Goal: Communication & Community: Answer question/provide support

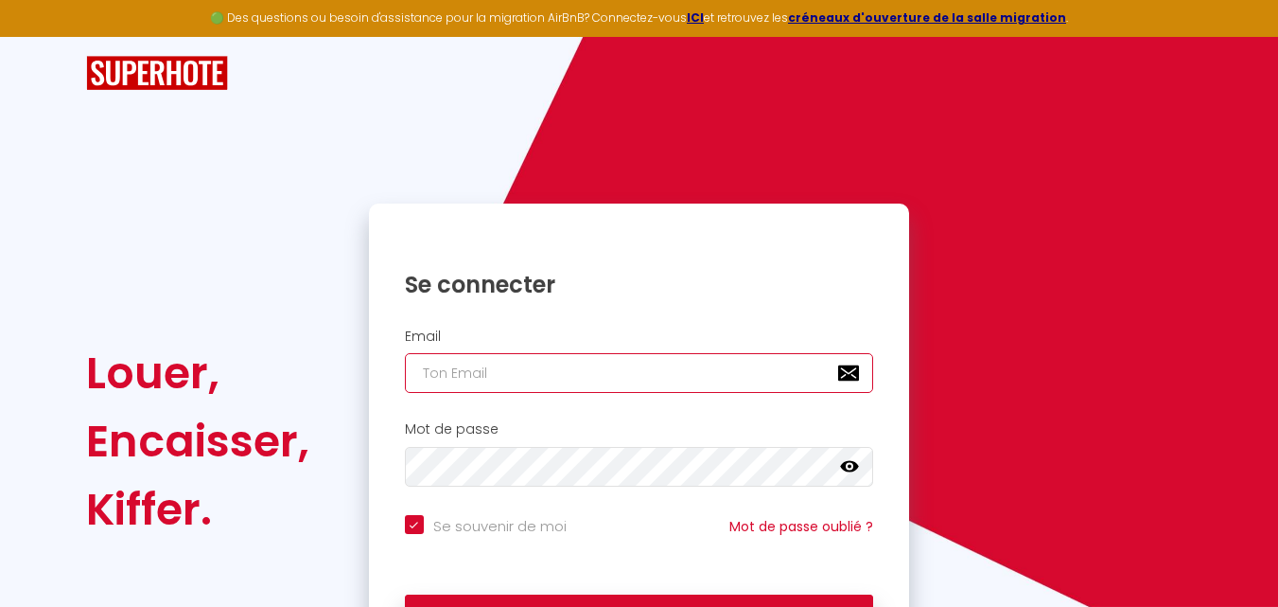
click at [711, 359] on input "email" at bounding box center [639, 373] width 469 height 40
type input "s"
checkbox input "true"
type input "sa"
checkbox input "true"
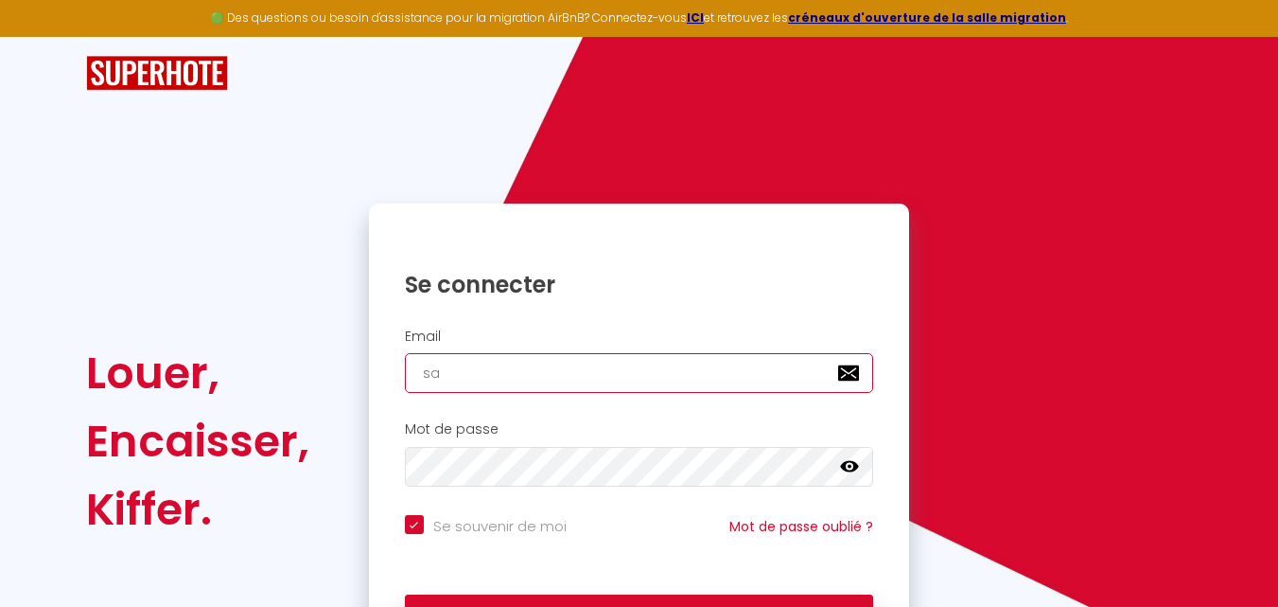
type input "sas"
checkbox input "true"
type input "sasl"
checkbox input "true"
type input "sasla"
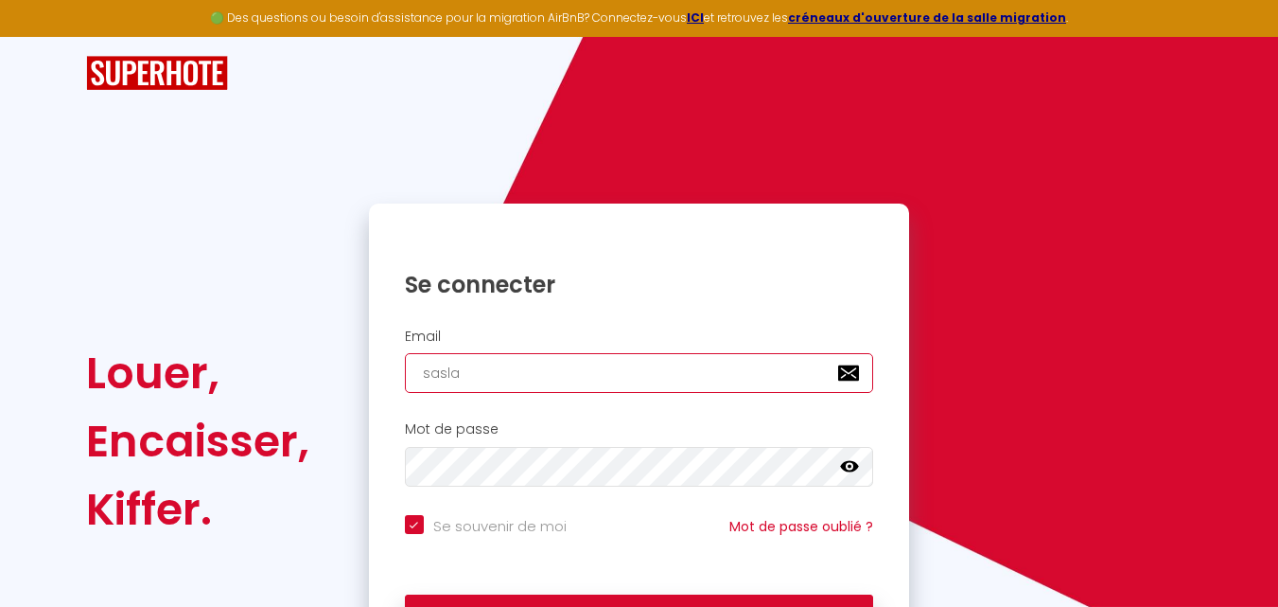
checkbox input "true"
type input "saslab"
checkbox input "true"
type input "saslabo"
checkbox input "true"
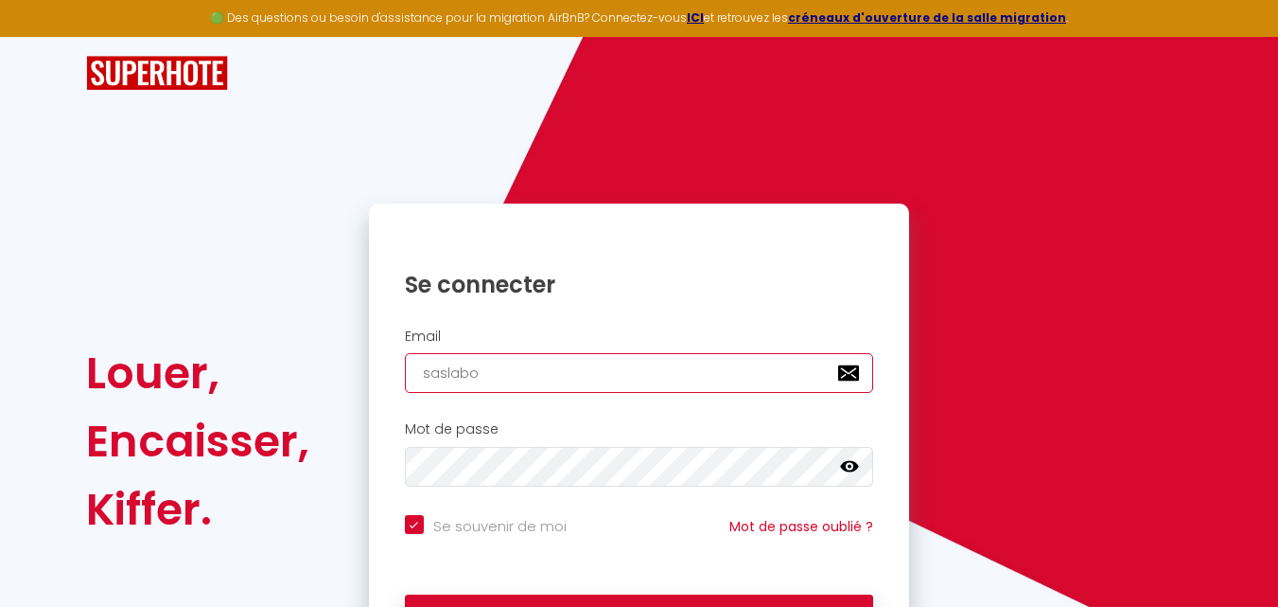
type input "saslaboi"
checkbox input "true"
type input "saslaboit"
checkbox input "true"
type input "saslaboite"
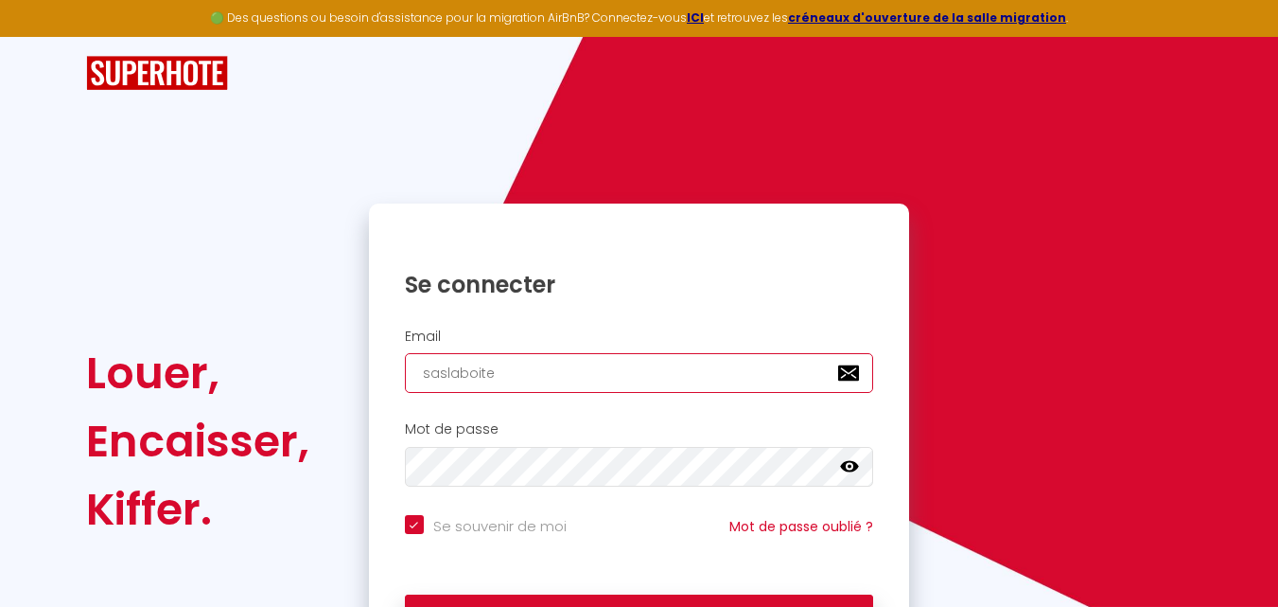
checkbox input "true"
type input "saslaboitea"
checkbox input "true"
type input "saslaboiteac"
checkbox input "true"
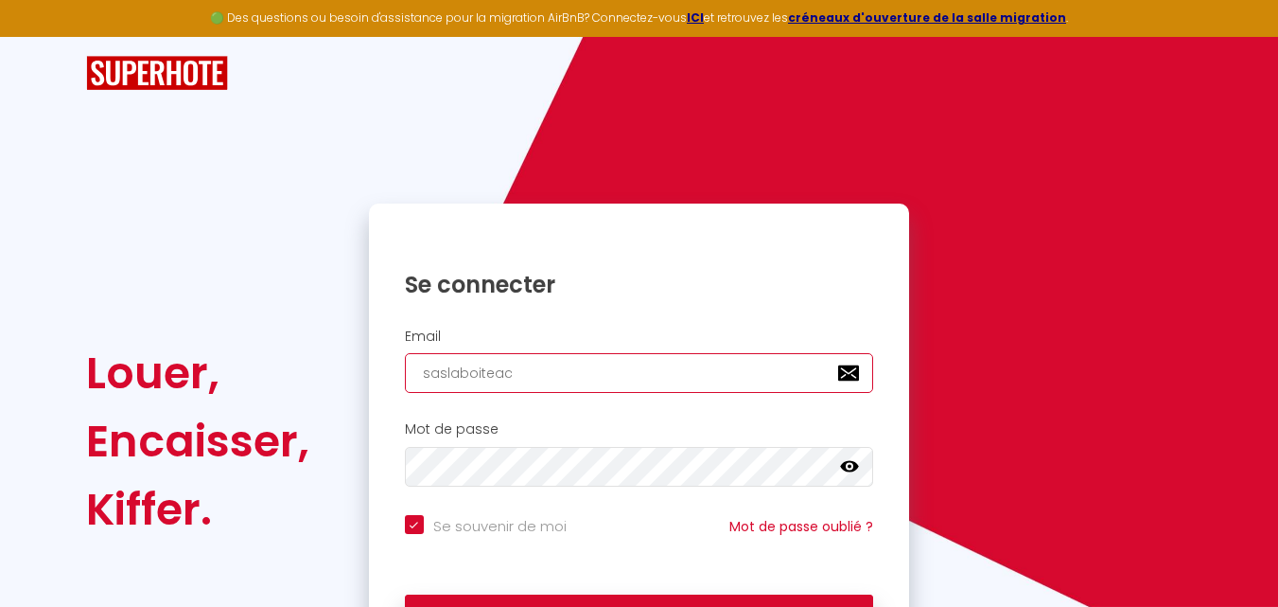
type input "saslaboiteacl"
checkbox input "true"
type input "saslaboiteacle"
checkbox input "true"
type input "saslaboiteacles"
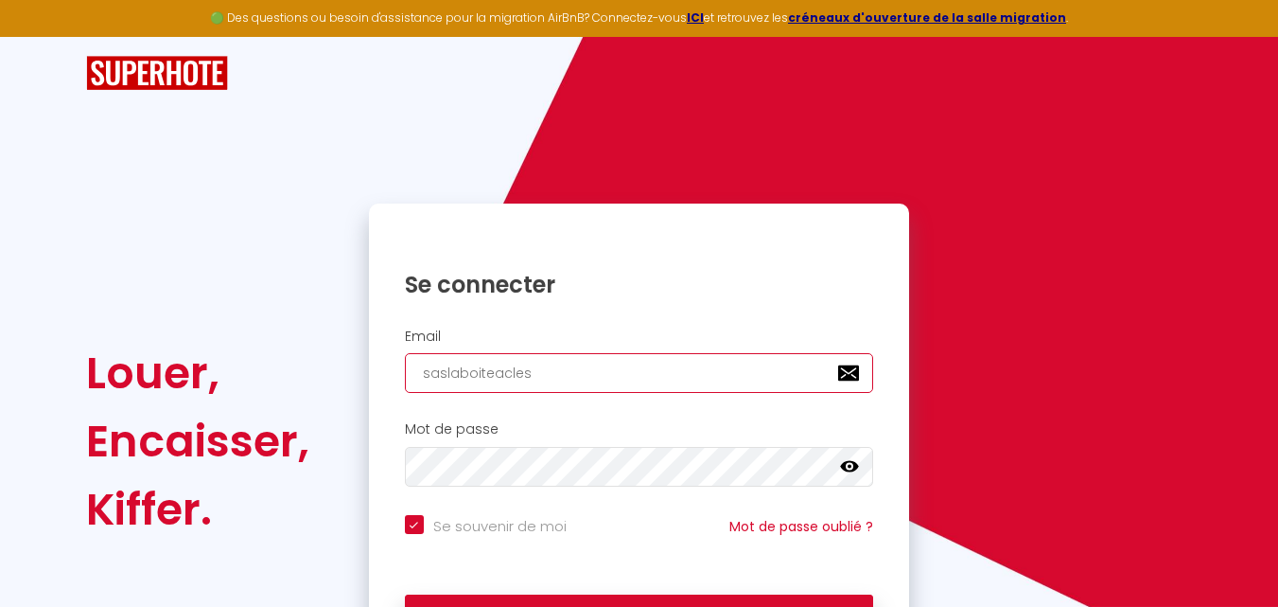
checkbox input "true"
type input "saslaboiteacles@"
checkbox input "true"
type input "saslaboiteacles@g"
checkbox input "true"
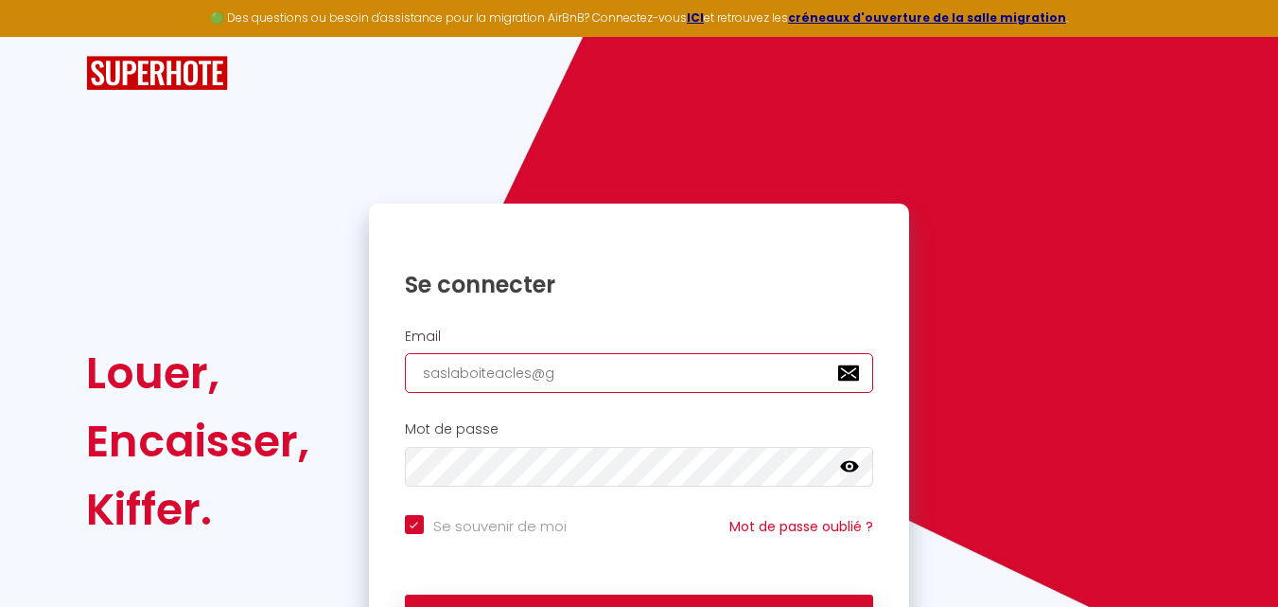
type input "saslaboiteacles@gm"
checkbox input "true"
type input "saslaboiteacles@gma"
checkbox input "true"
type input "saslaboiteacles@gmai"
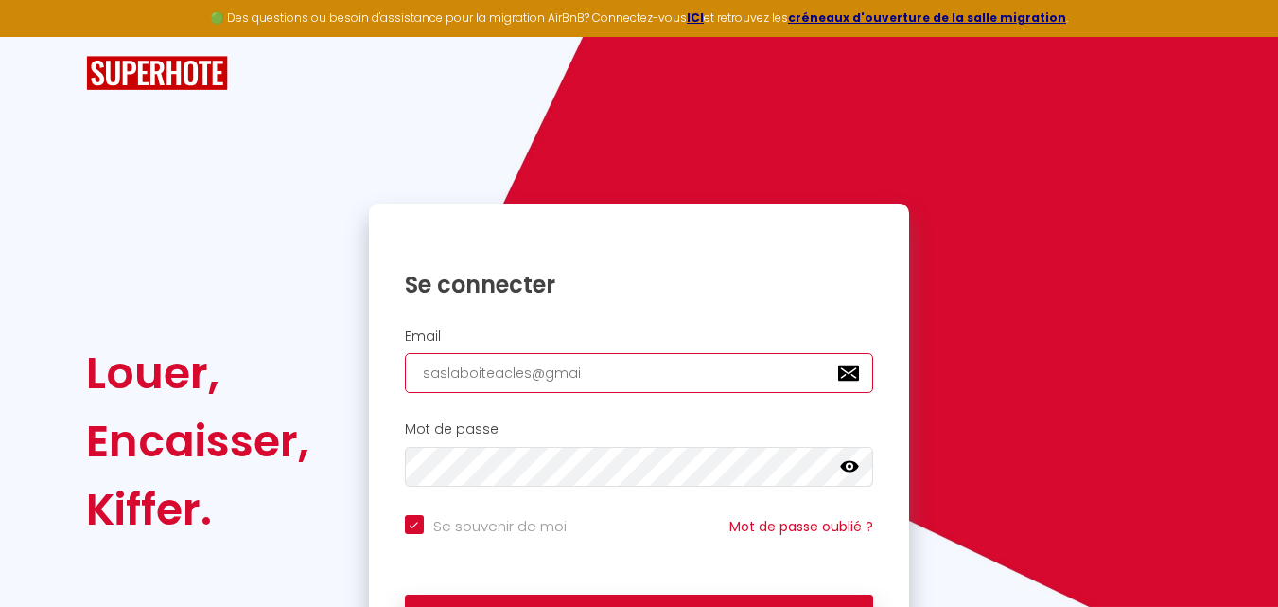
checkbox input "true"
type input "[EMAIL_ADDRESS]"
checkbox input "true"
type input "[EMAIL_ADDRESS]!"
checkbox input "true"
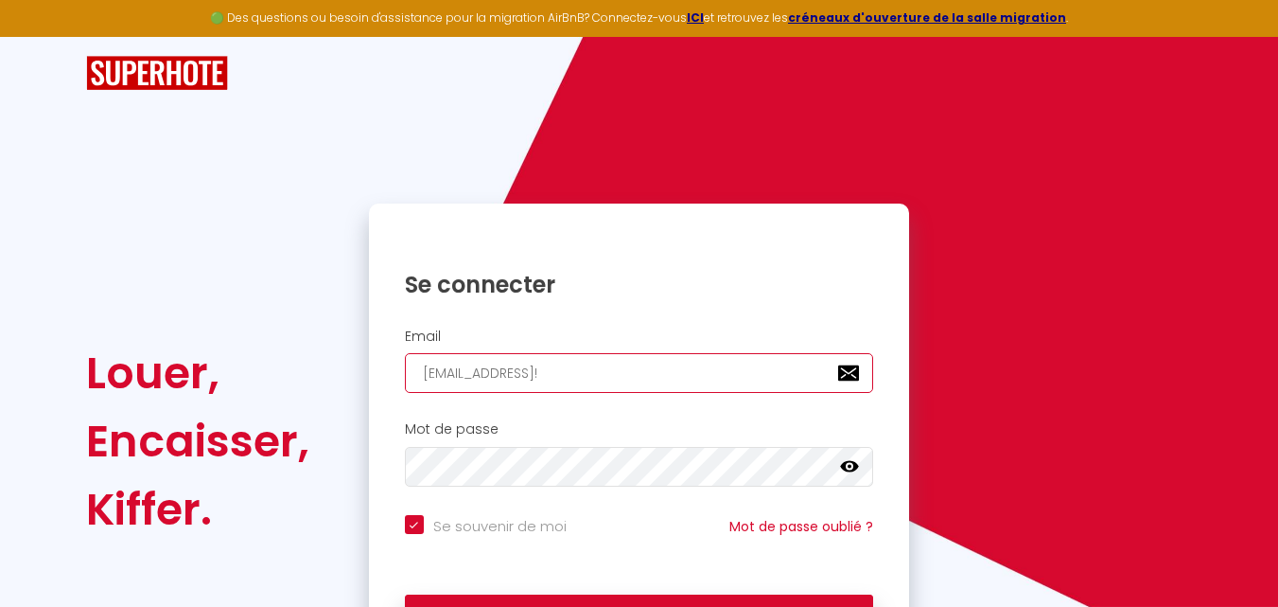
type input "[EMAIL_ADDRESS]"
checkbox input "true"
type input "[EMAIL_ADDRESS]."
checkbox input "true"
type input "saslaboiteacles@gmail.c"
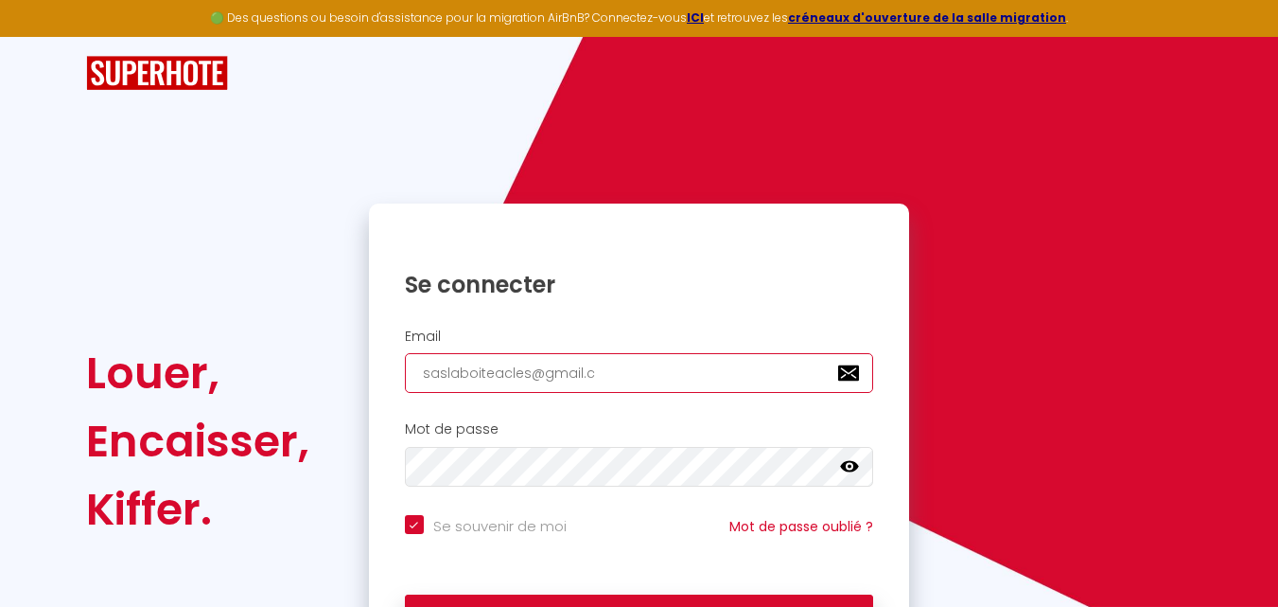
checkbox input "true"
type input "[EMAIL_ADDRESS][DOMAIN_NAME]"
checkbox input "true"
type input "[EMAIL_ADDRESS][DOMAIN_NAME]"
checkbox input "true"
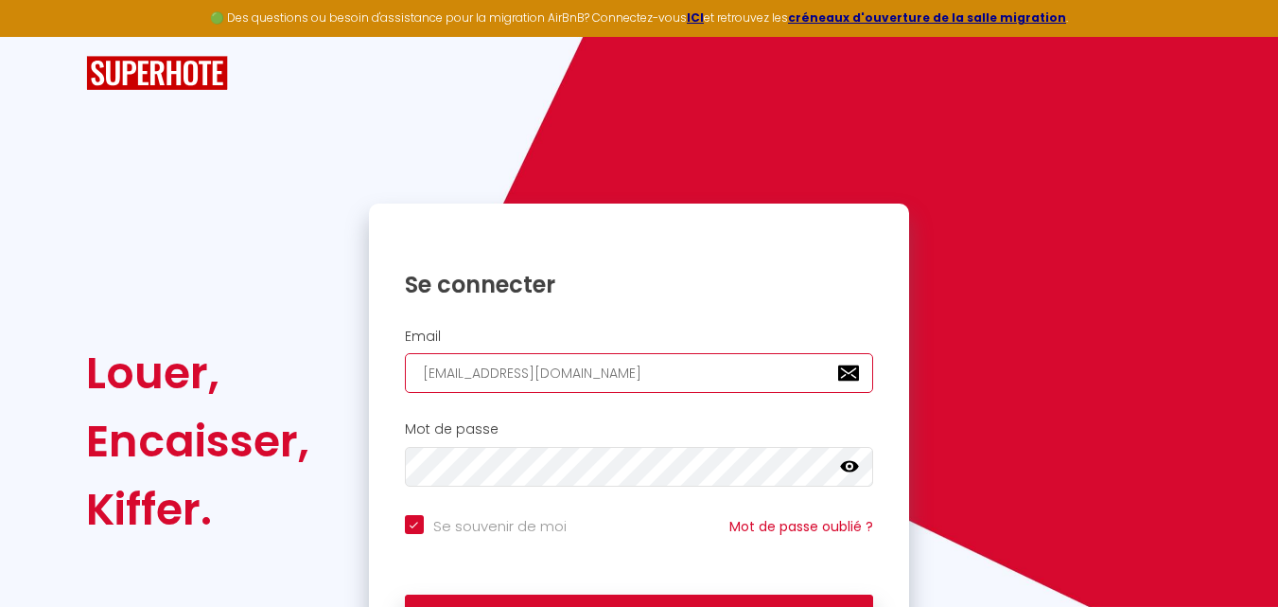
type input "[EMAIL_ADDRESS][DOMAIN_NAME]"
click at [405, 594] on button "Se connecter" at bounding box center [639, 617] width 469 height 47
click at [841, 476] on link at bounding box center [849, 469] width 19 height 25
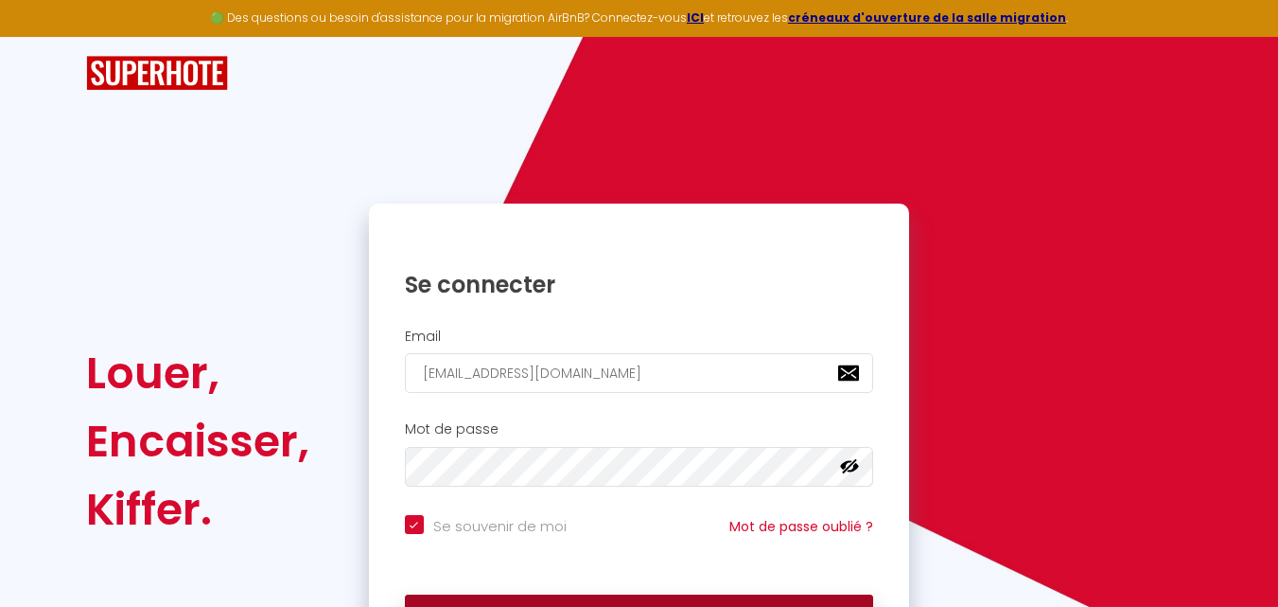
click at [501, 595] on button "Se connecter" at bounding box center [639, 617] width 469 height 47
checkbox input "true"
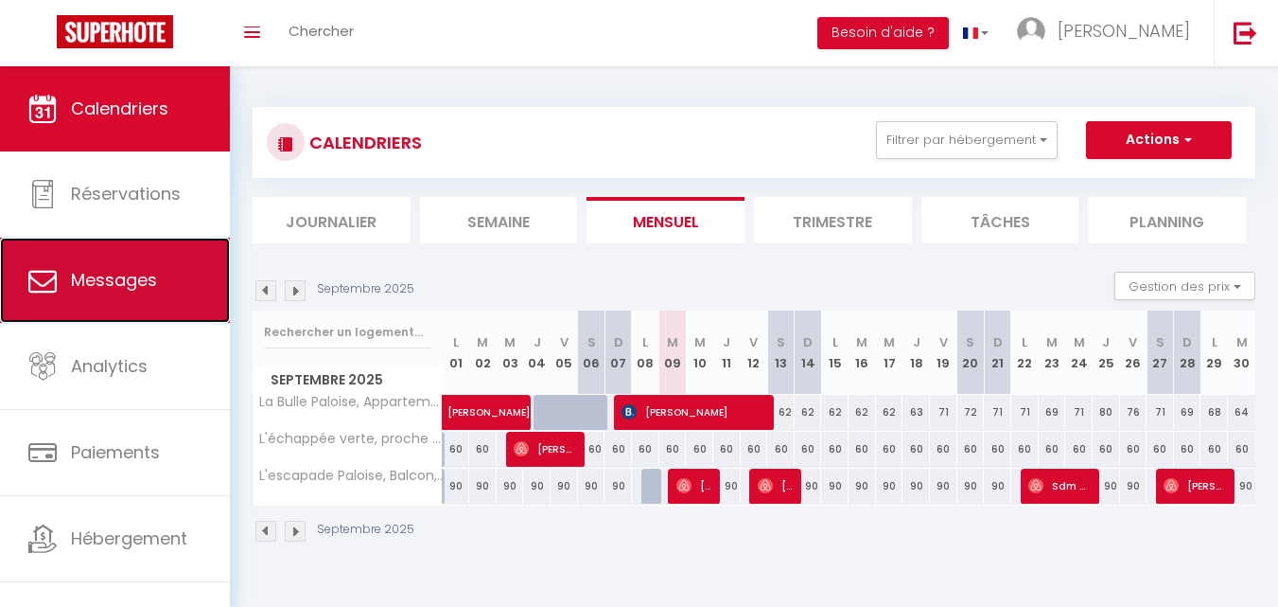
click at [125, 259] on link "Messages" at bounding box center [115, 279] width 230 height 85
select select "message"
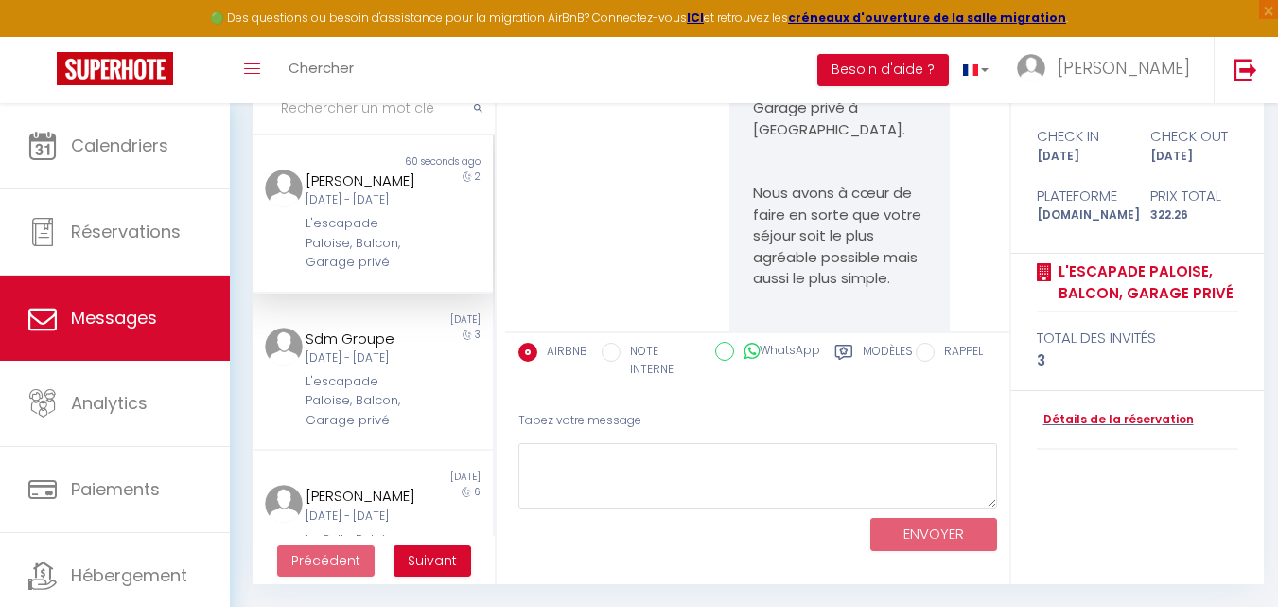
scroll to position [876, 0]
click at [396, 209] on div "[DATE] - [DATE]" at bounding box center [363, 200] width 115 height 18
click at [42, 240] on icon at bounding box center [42, 232] width 28 height 28
select select "not_cancelled"
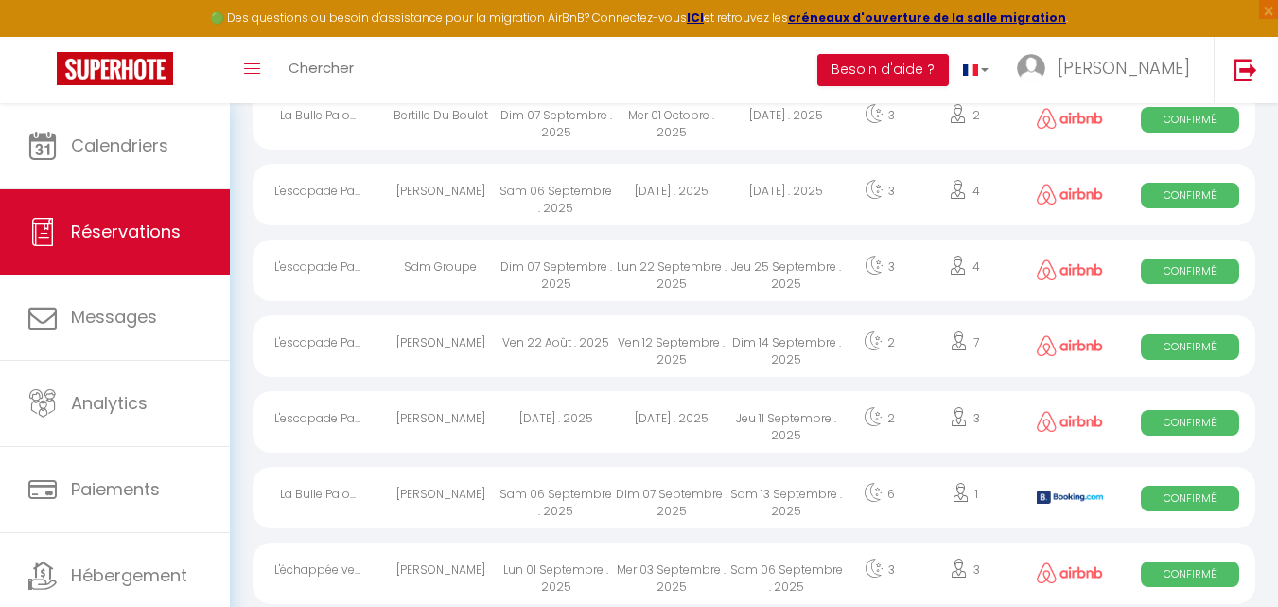
scroll to position [297, 0]
click at [715, 432] on div "[DATE] . 2025" at bounding box center [671, 421] width 115 height 62
select select "OK"
select select "0"
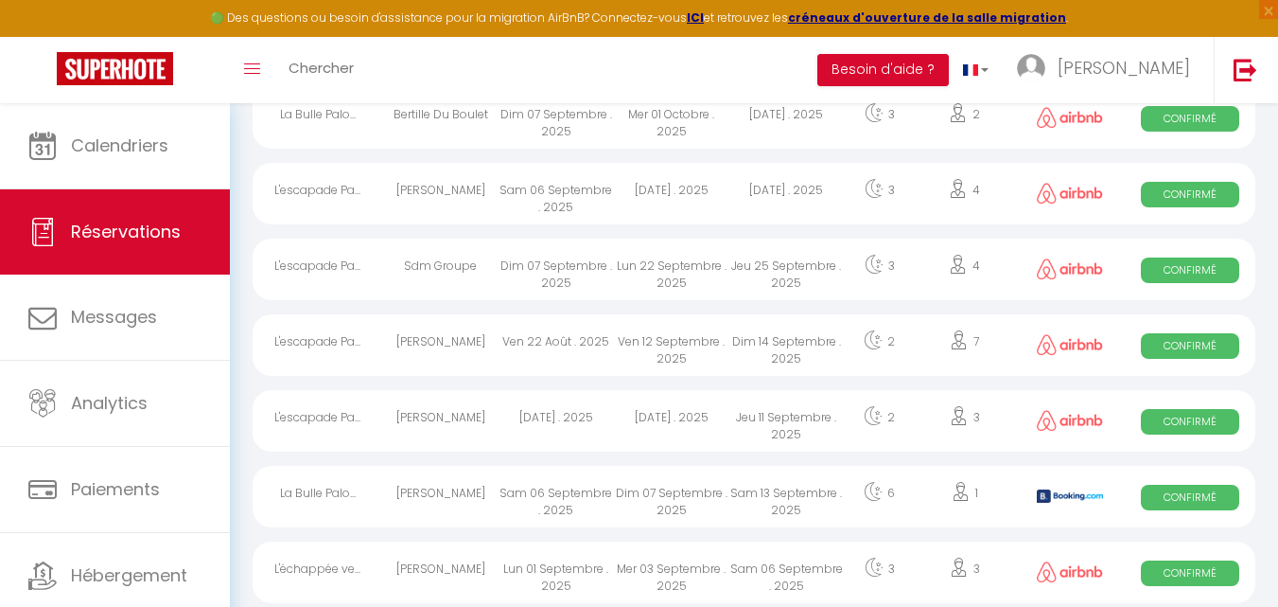
select select "0"
select select "1"
select select
select select "4757"
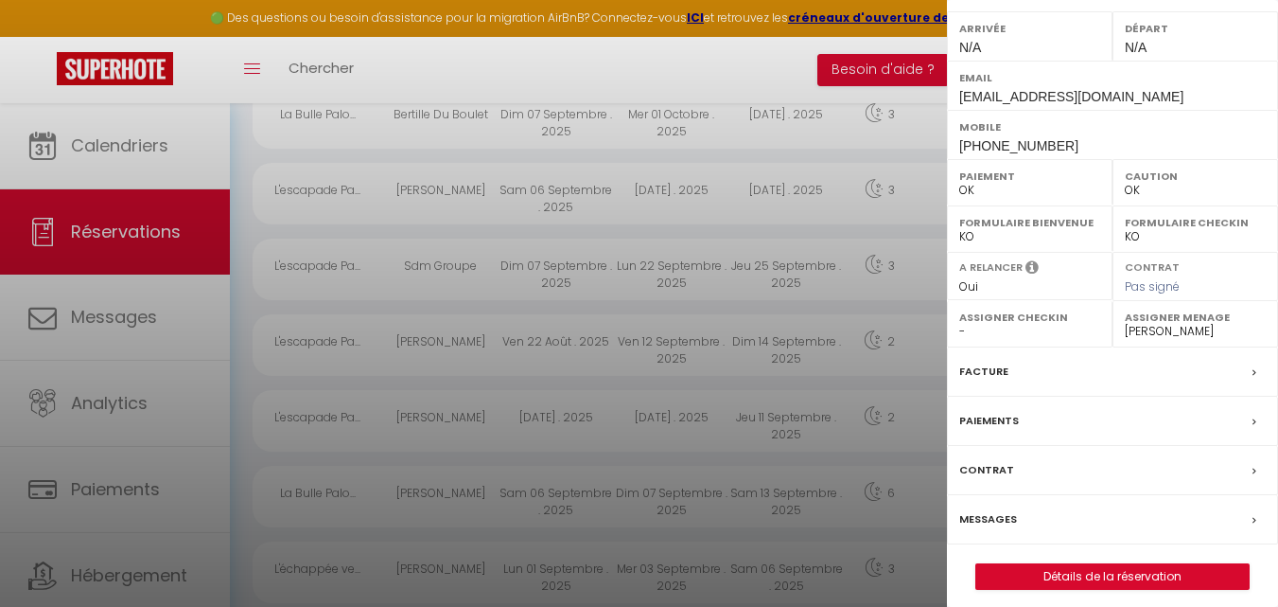
scroll to position [294, 0]
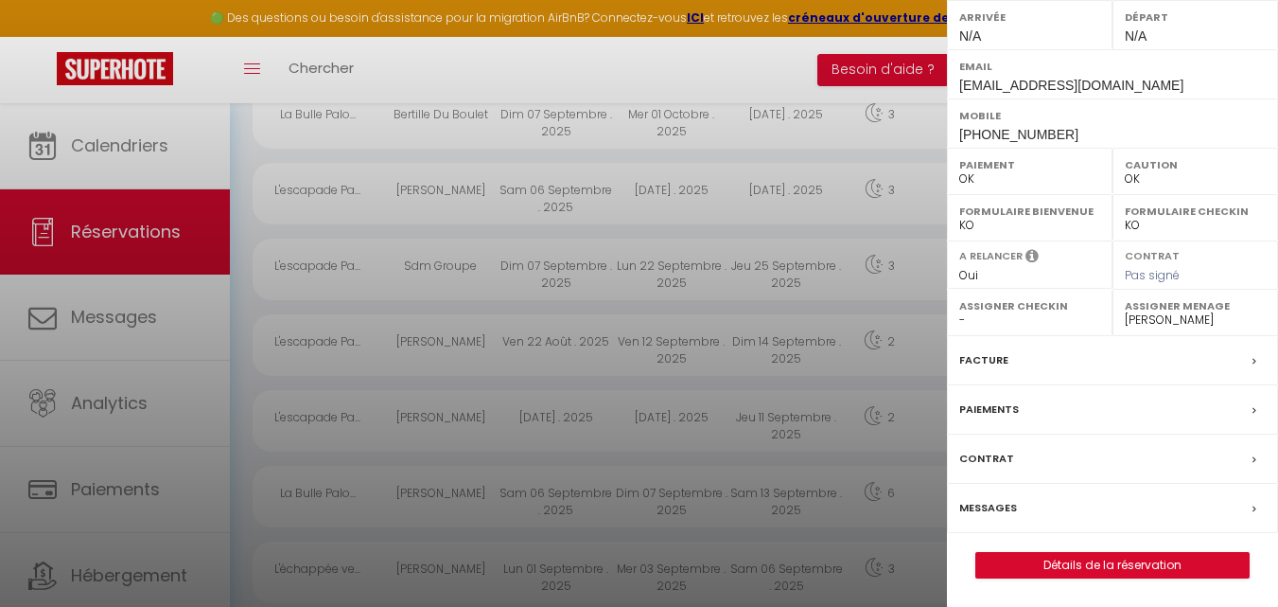
click at [1096, 500] on div "Messages" at bounding box center [1112, 508] width 331 height 49
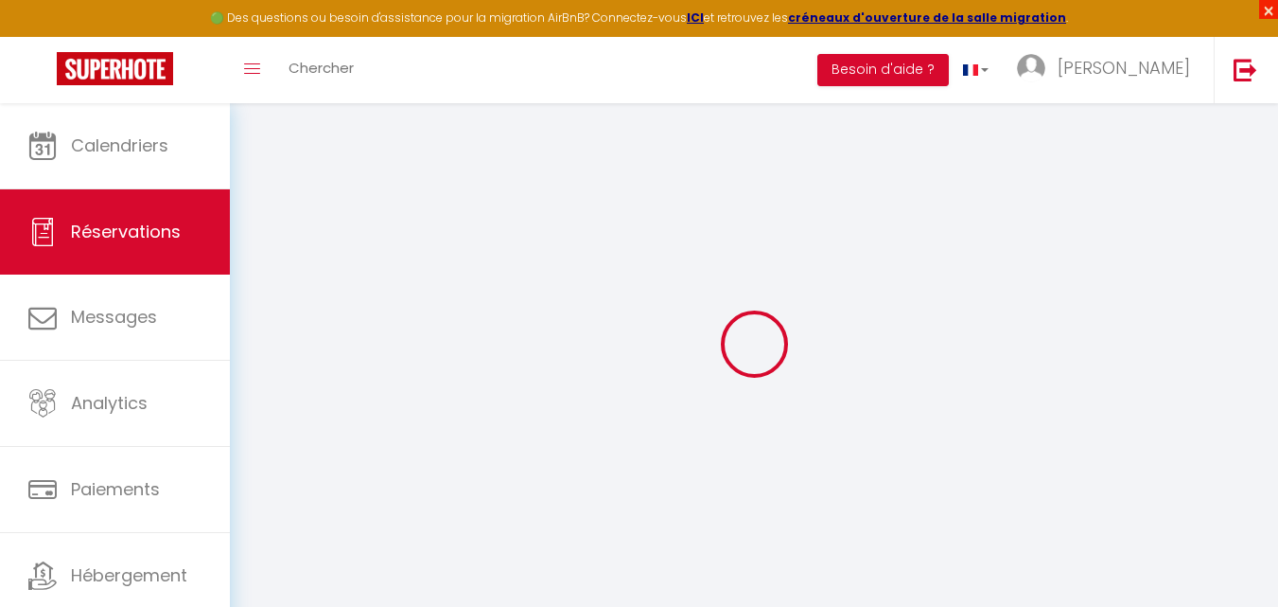
click at [1272, 9] on span "×" at bounding box center [1268, 9] width 19 height 19
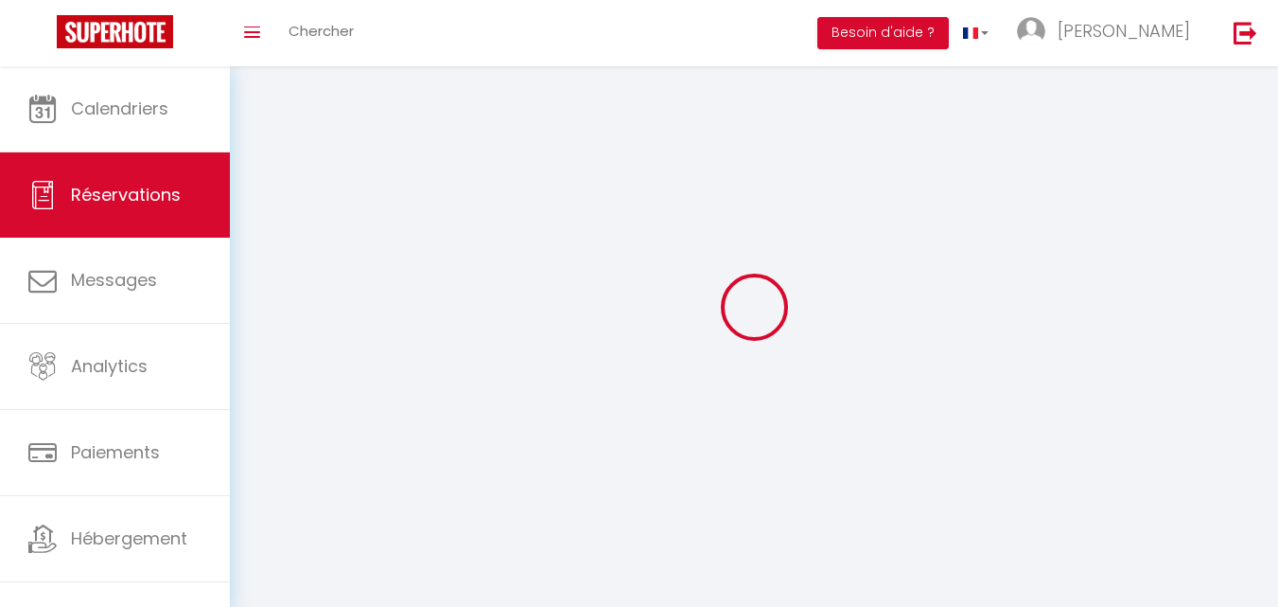
select select
checkbox input "false"
select select
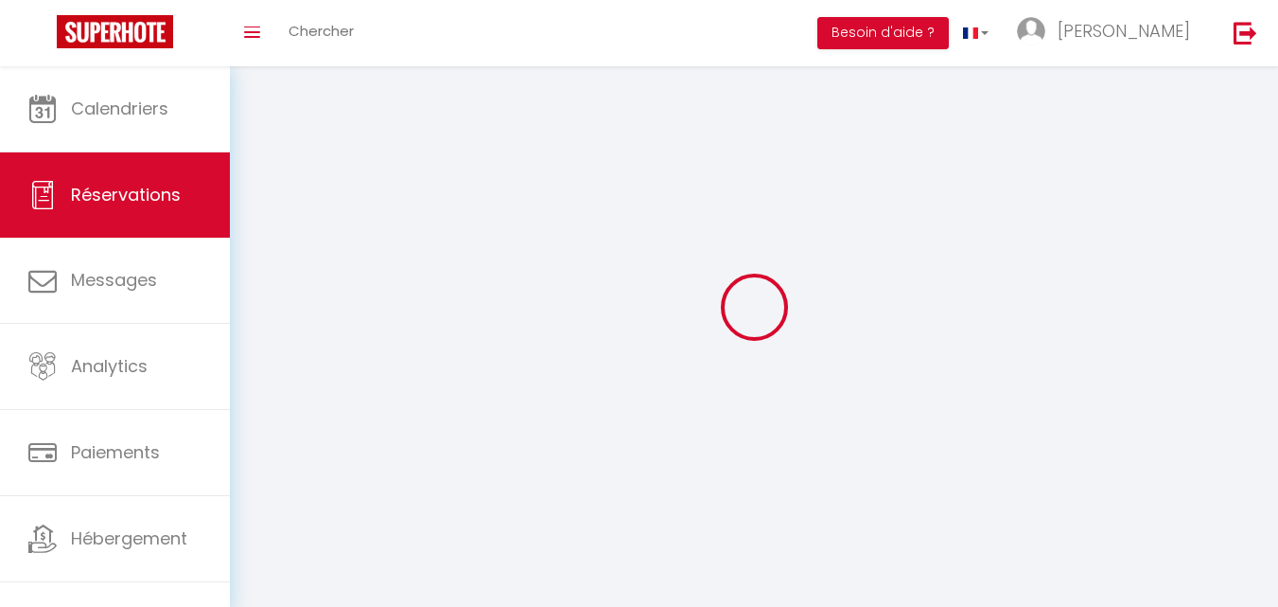
select select
checkbox input "false"
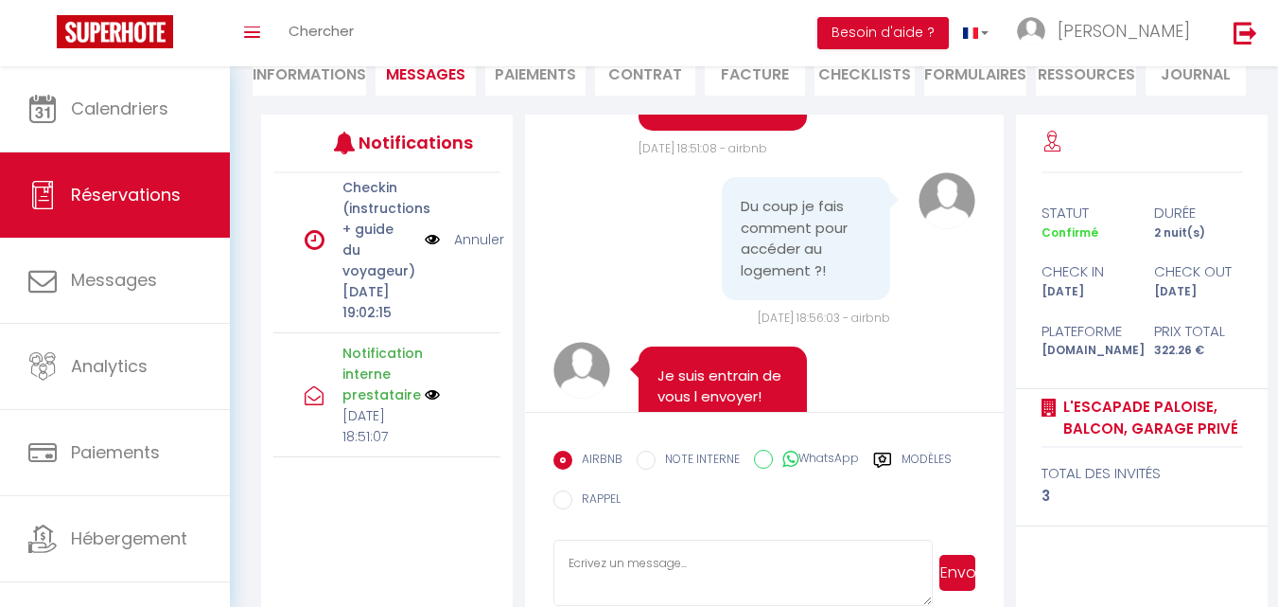
scroll to position [747, 0]
click at [308, 255] on icon at bounding box center [315, 244] width 20 height 23
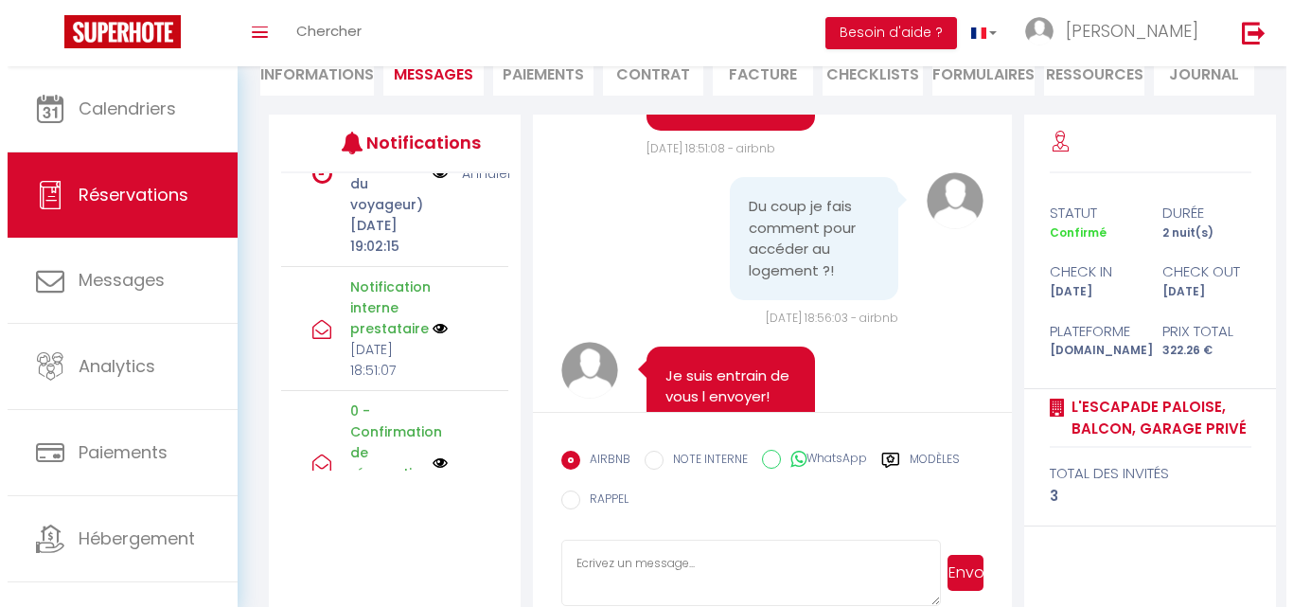
scroll to position [802, 0]
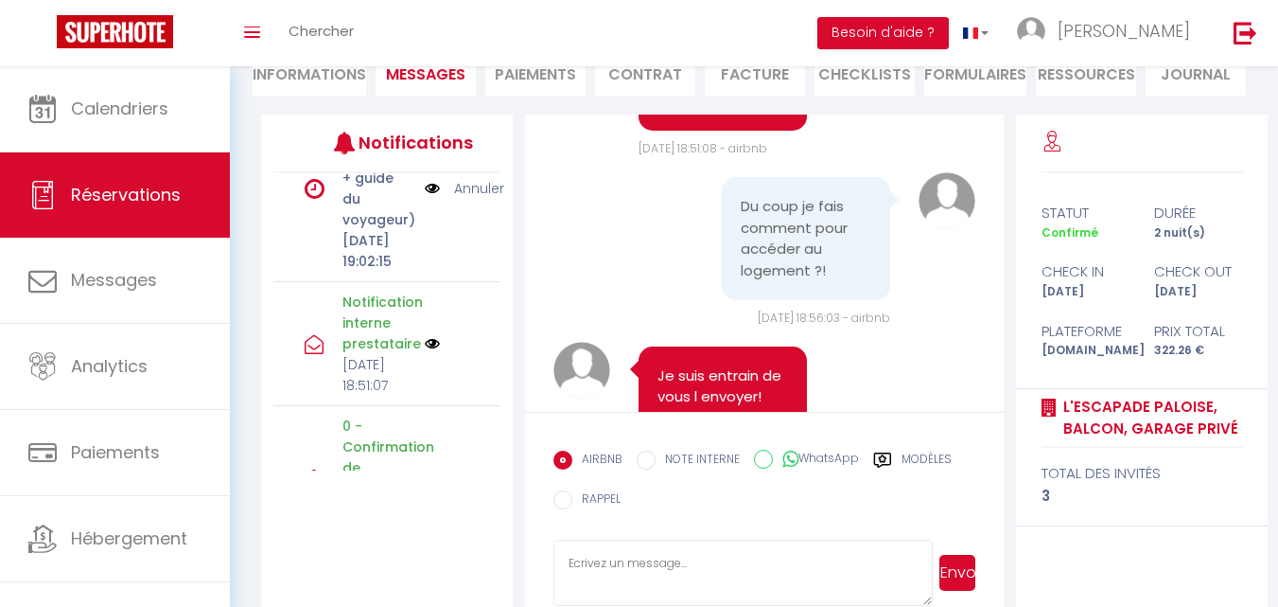
click at [425, 199] on img at bounding box center [432, 188] width 15 height 21
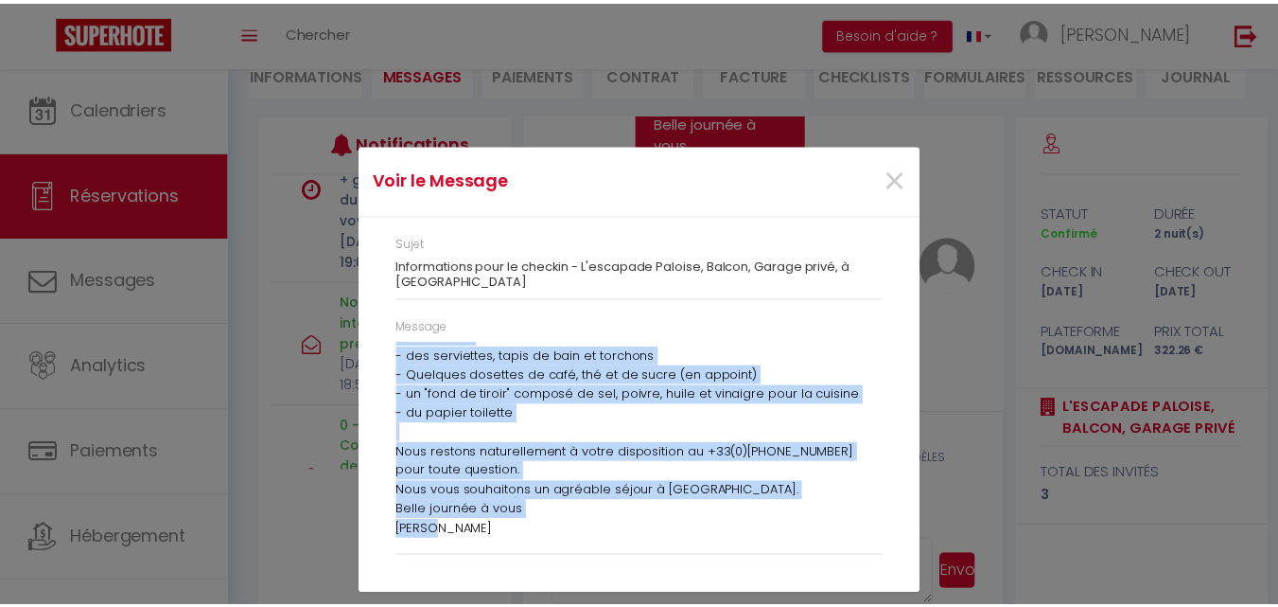
scroll to position [718, 0]
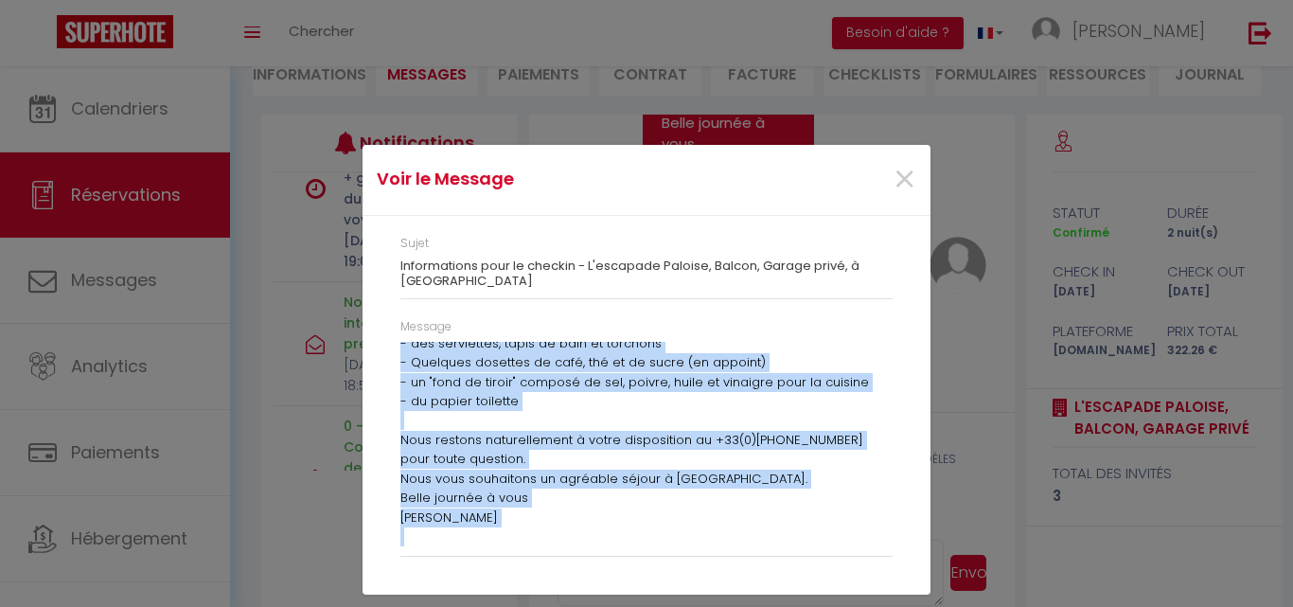
drag, startPoint x: 400, startPoint y: 341, endPoint x: 701, endPoint y: 519, distance: 349.5
click at [701, 519] on div "Bonjour Yvan, Votre arrivée est prévue dans 2 jours pour votre séjour à [GEOGRA…" at bounding box center [646, 444] width 492 height 204
copy div "Loremip Dolo, Sitam consect adi elitse doei 3 tempo inci utlab etdolo m Ali. En…"
click at [910, 185] on span "×" at bounding box center [904, 179] width 24 height 57
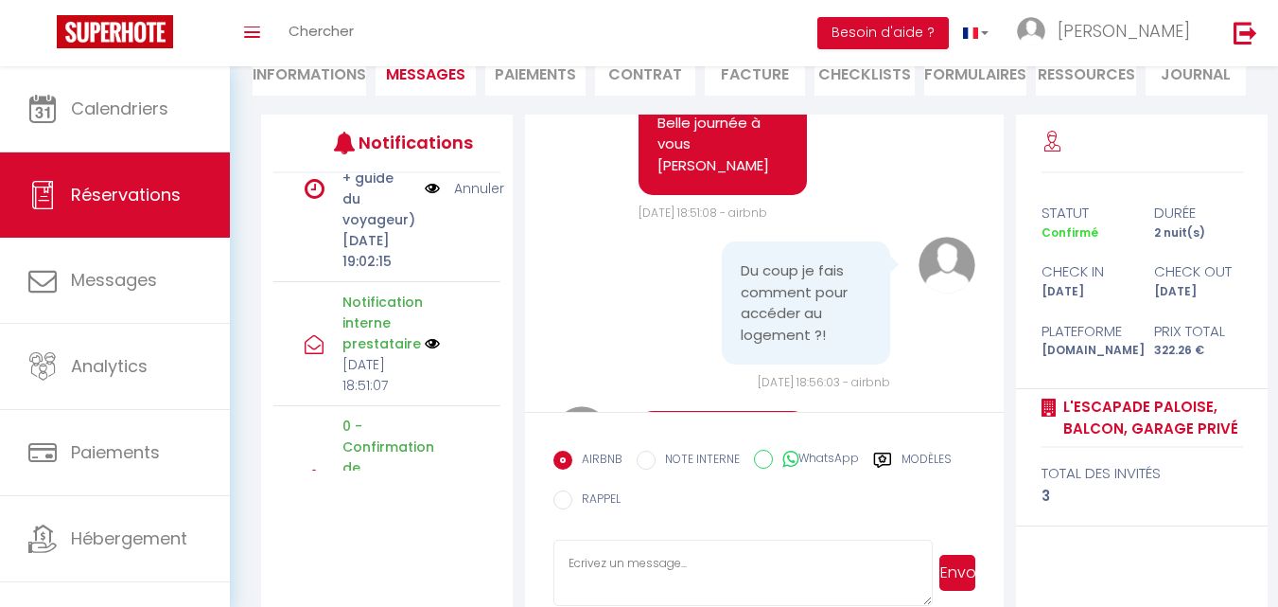
scroll to position [2261, 0]
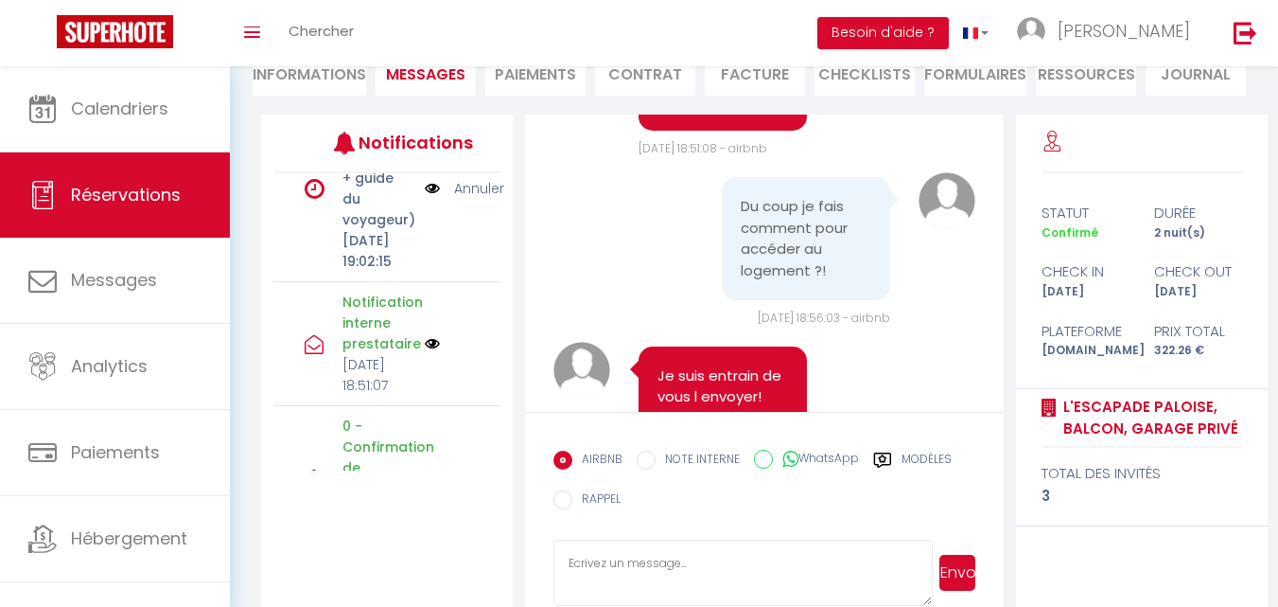
click at [625, 567] on textarea at bounding box center [743, 572] width 379 height 66
paste textarea "Loremip Dolo, Sitam consect adi elitse doei 5 tempo inci utlab etdolo m Ali. En…"
type textarea "Loremip Dolo, Sitam consect adi elitse doei 5 tempo inci utlab etdolo m Ali. En…"
click at [952, 570] on button "Envoyer" at bounding box center [958, 572] width 36 height 36
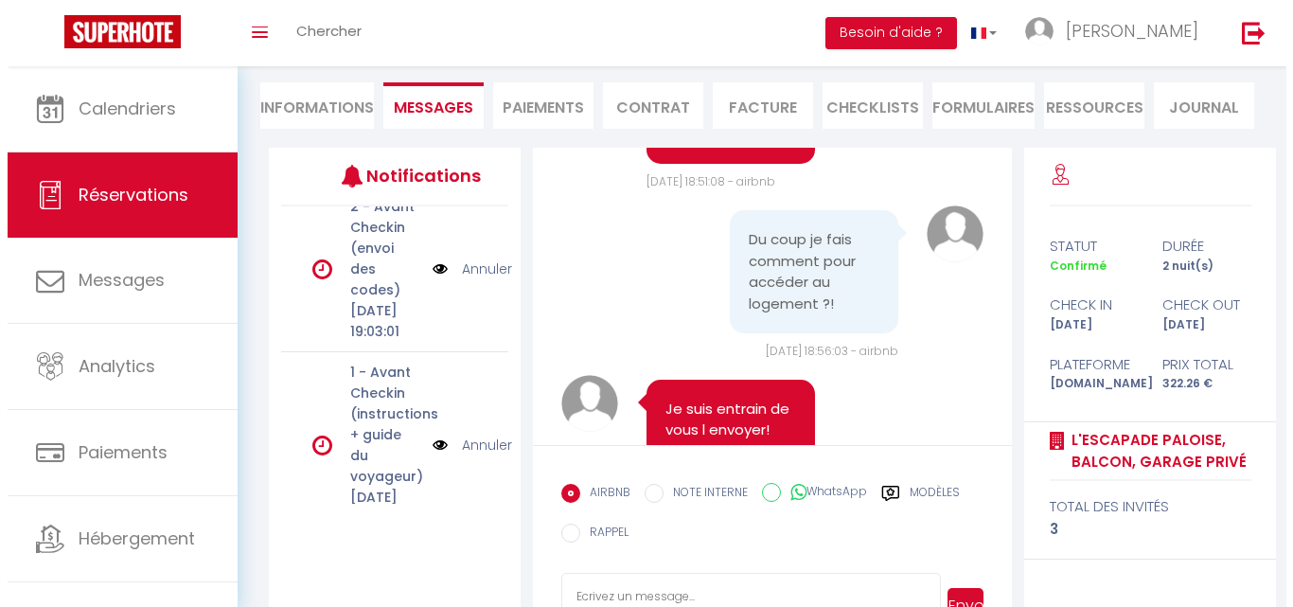
scroll to position [573, 0]
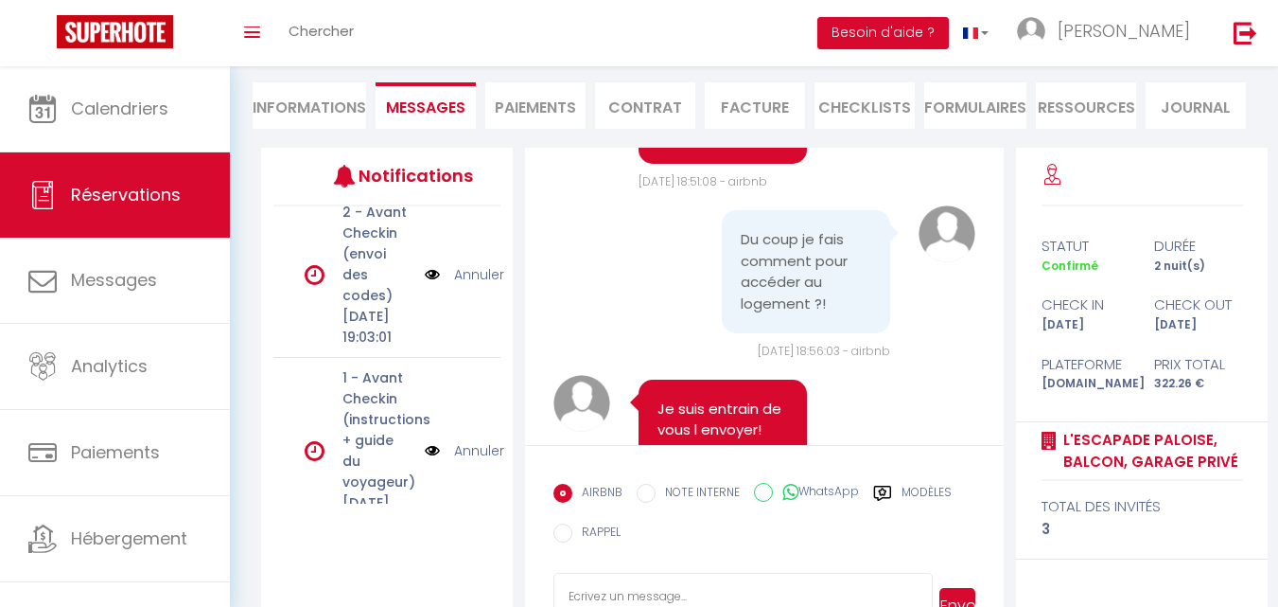
click at [425, 285] on img at bounding box center [432, 274] width 15 height 21
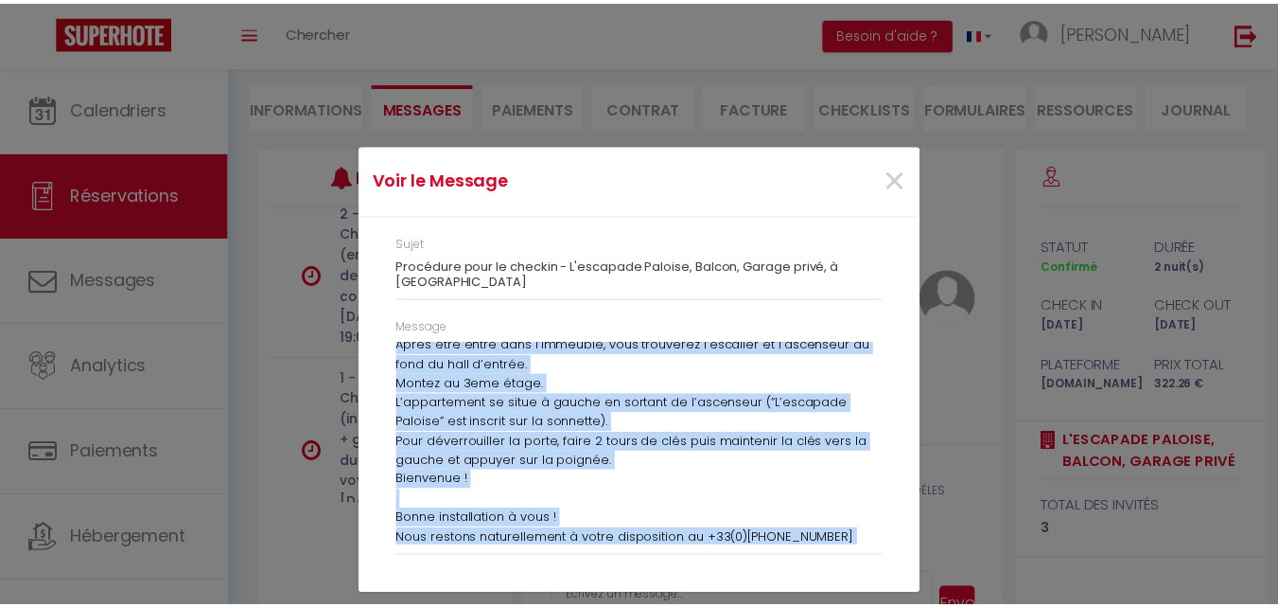
scroll to position [491, 0]
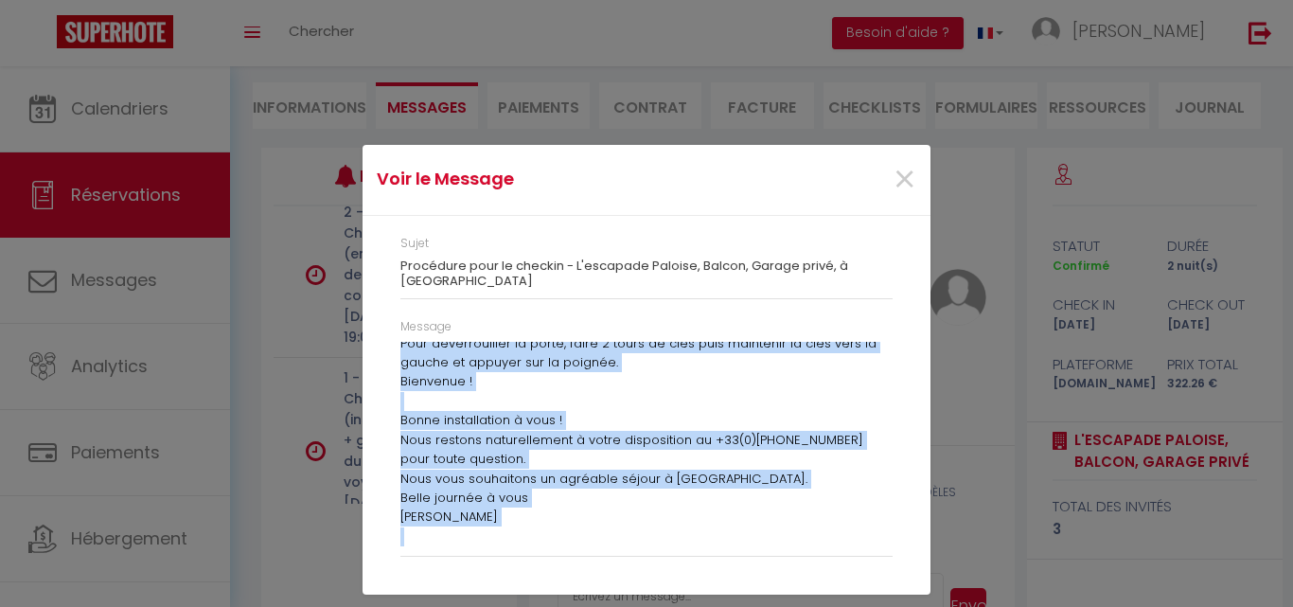
drag, startPoint x: 402, startPoint y: 342, endPoint x: 634, endPoint y: 544, distance: 307.8
click at [634, 544] on div "Message Bonjour Yvan, Votre arrivée est prévue [DATE] pour votre séjour à [GEOG…" at bounding box center [646, 437] width 492 height 239
copy div "Loremip Dolo, Sitam consect adi elitse doeiusm'tem inci utlab etdolo m Ali. Eni…"
click at [902, 182] on span "×" at bounding box center [904, 179] width 24 height 57
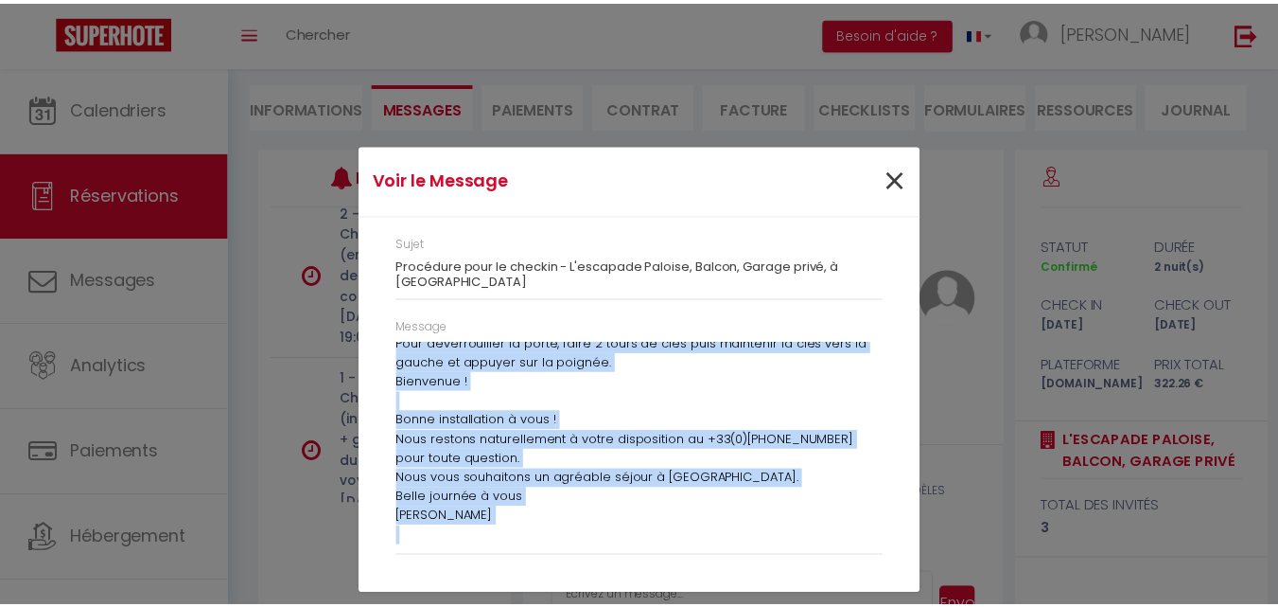
scroll to position [2261, 0]
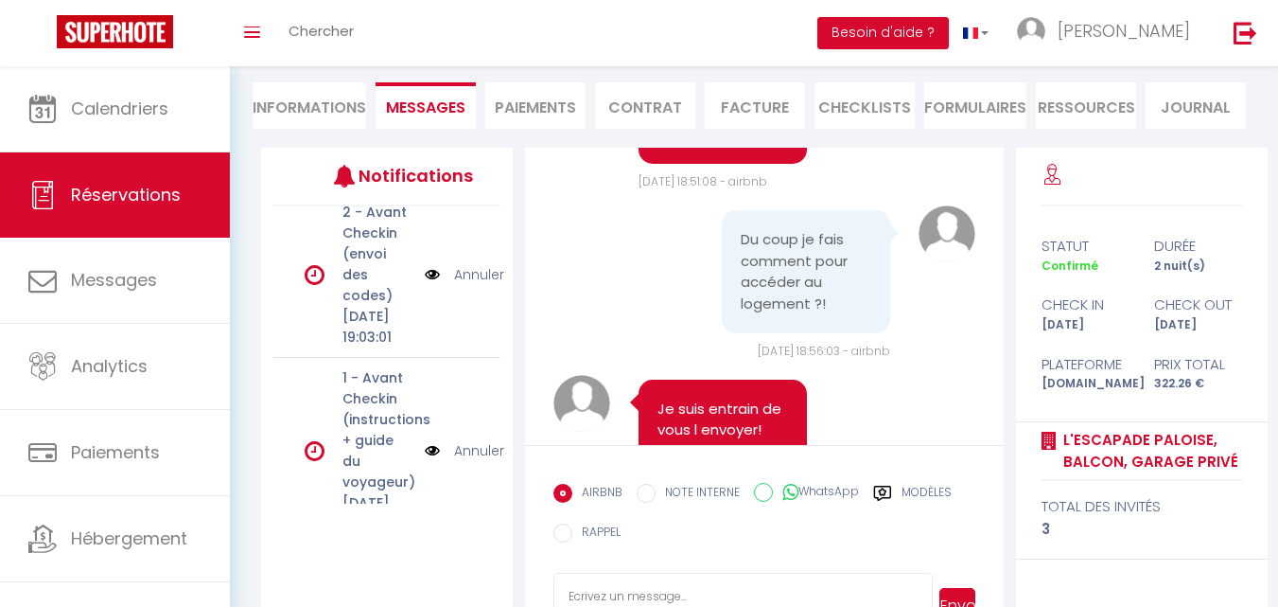
click at [309, 286] on icon at bounding box center [315, 274] width 20 height 23
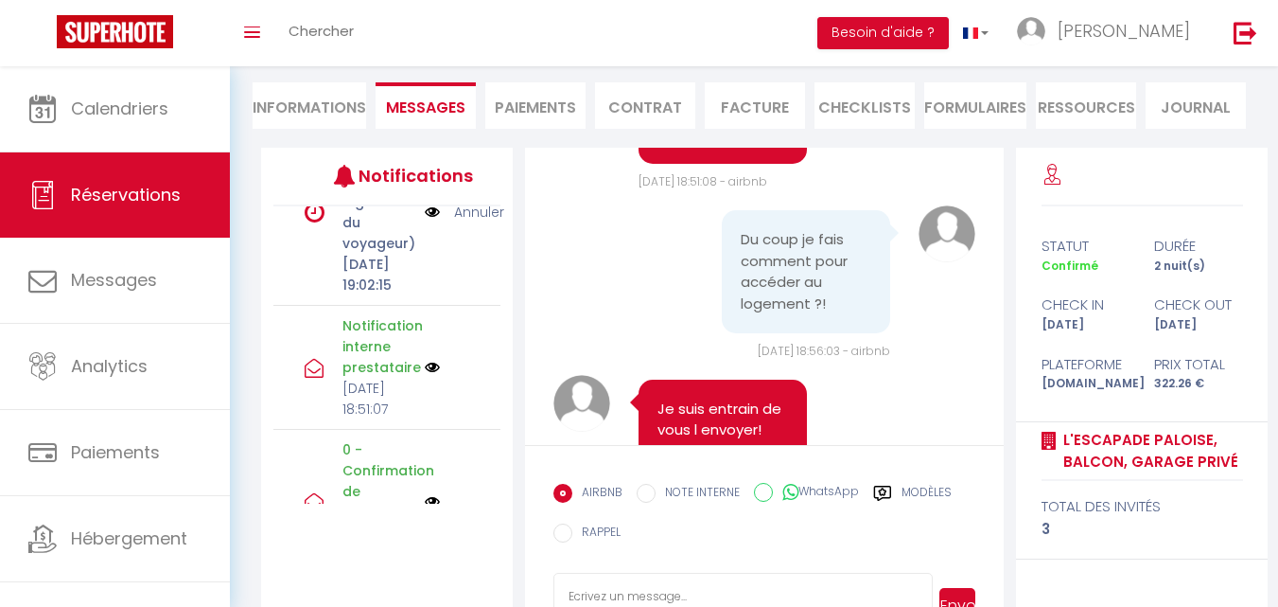
scroll to position [818, 0]
click at [473, 217] on link "Annuler" at bounding box center [479, 206] width 50 height 21
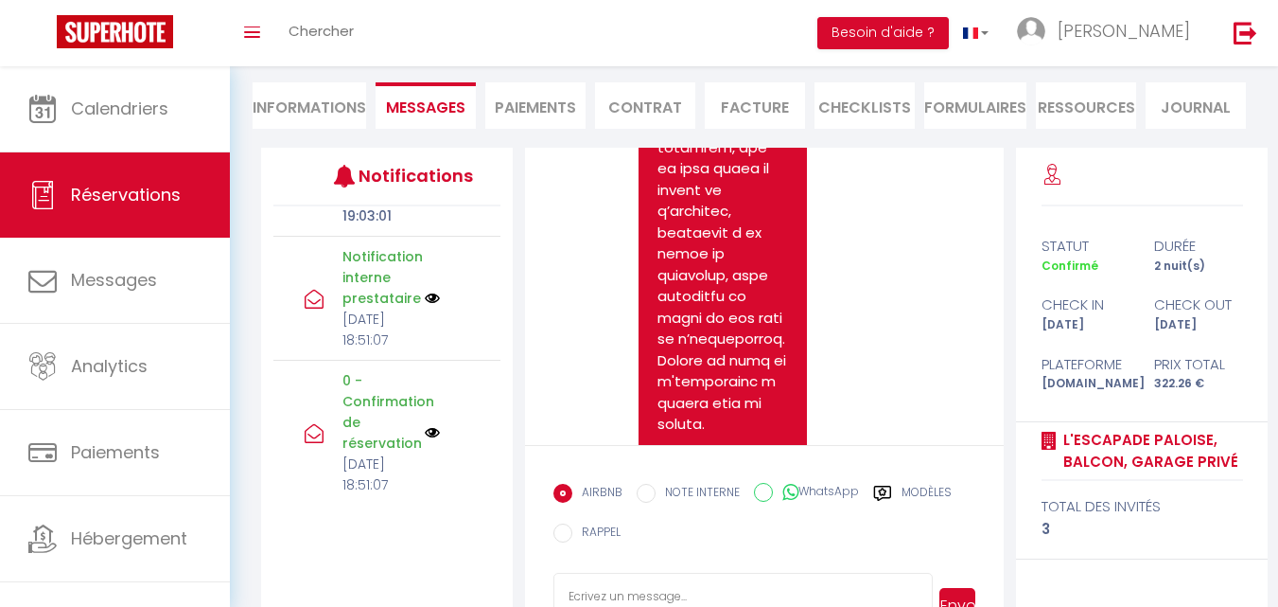
scroll to position [3757, 0]
click at [657, 583] on textarea at bounding box center [743, 605] width 379 height 66
paste textarea "Loremip Dolo, Sitam consect adi elitse doeiusm'tem inci utlab etdolo m Ali. Eni…"
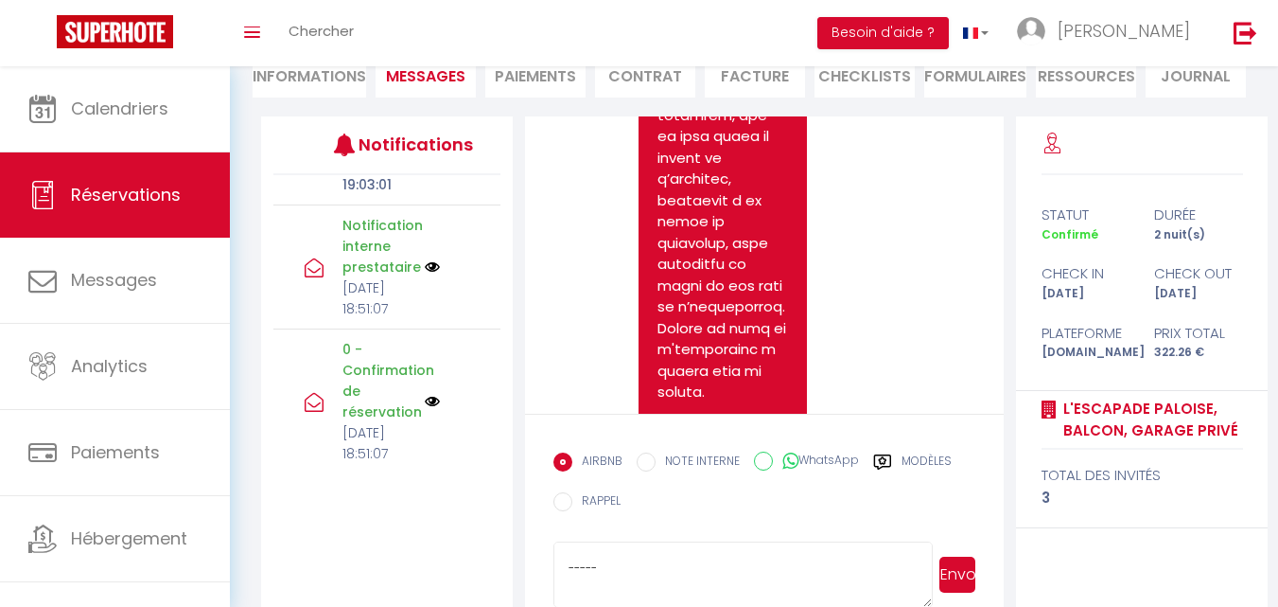
scroll to position [265, 0]
type textarea "Loremip Dolo, Sitam consect adi elitse doeiusm'tem inci utlab etdolo m Ali. Eni…"
click at [950, 577] on button "Envoyer" at bounding box center [958, 574] width 36 height 36
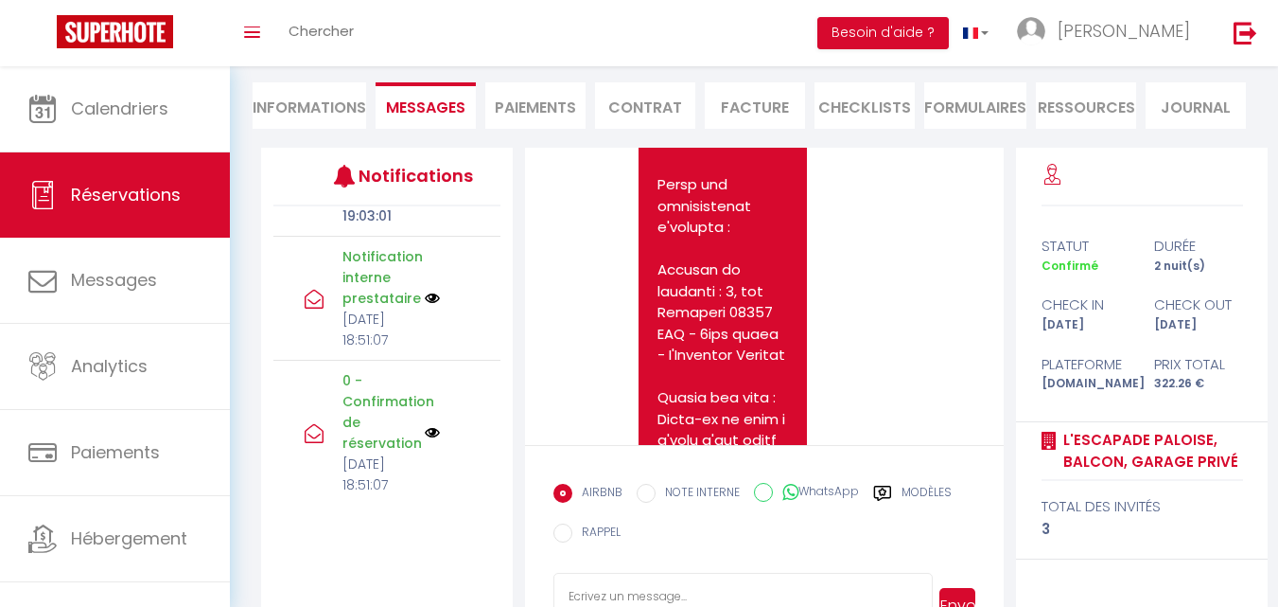
scroll to position [6507, 0]
click at [473, 164] on link "Annuler" at bounding box center [479, 153] width 50 height 21
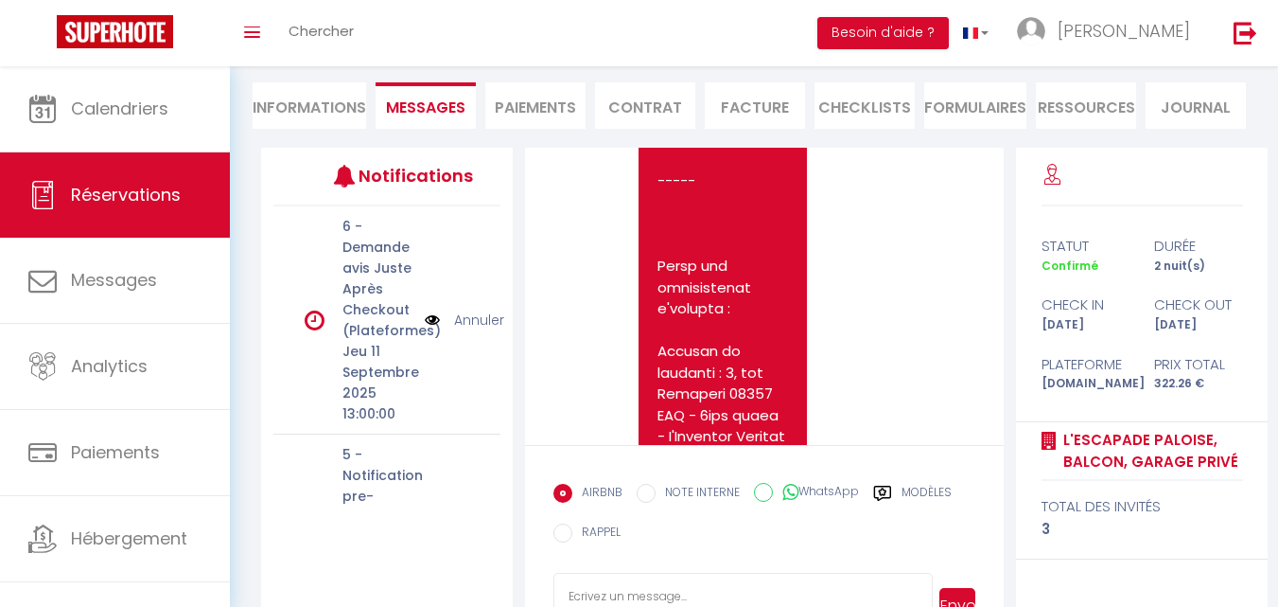
scroll to position [6445, 0]
